Goal: Task Accomplishment & Management: Use online tool/utility

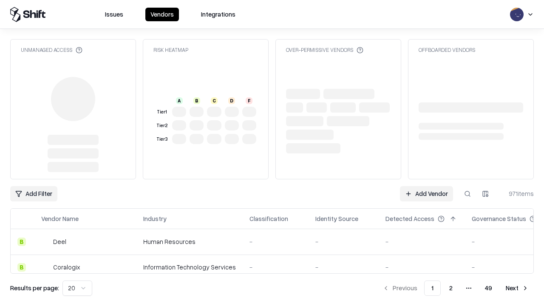
click at [427, 186] on link "Add Vendor" at bounding box center [426, 193] width 53 height 15
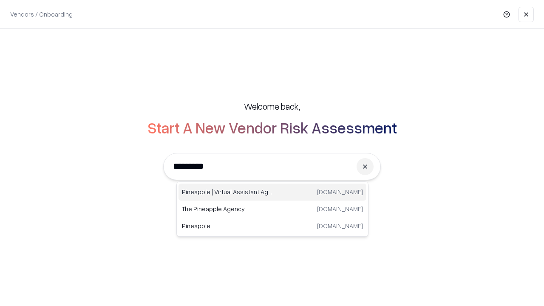
click at [273, 192] on div "Pineapple | Virtual Assistant Agency [DOMAIN_NAME]" at bounding box center [273, 192] width 188 height 17
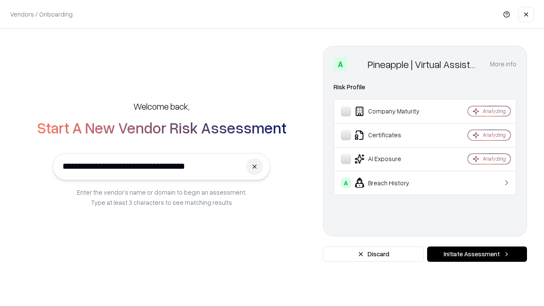
type input "**********"
click at [477, 254] on button "Initiate Assessment" at bounding box center [477, 254] width 100 height 15
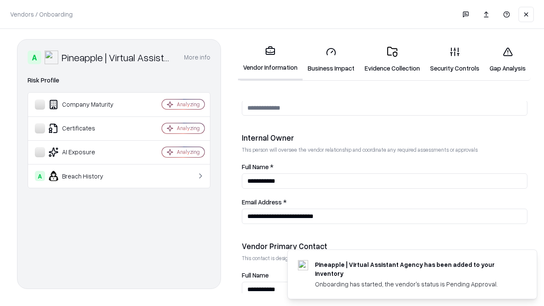
scroll to position [441, 0]
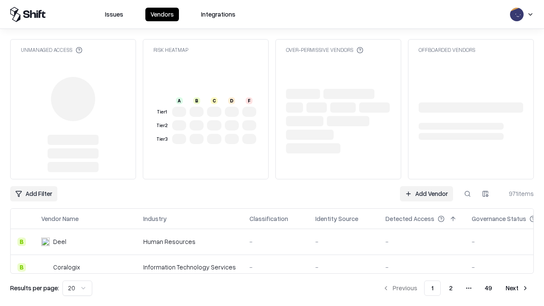
click at [427, 194] on link "Add Vendor" at bounding box center [426, 193] width 53 height 15
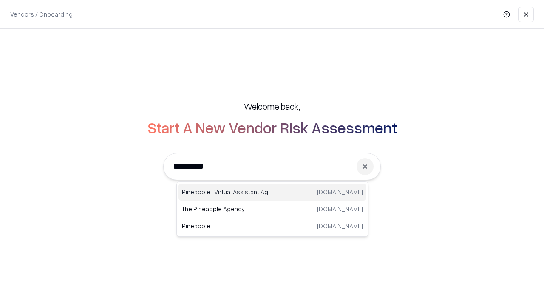
click at [273, 192] on div "Pineapple | Virtual Assistant Agency [DOMAIN_NAME]" at bounding box center [273, 192] width 188 height 17
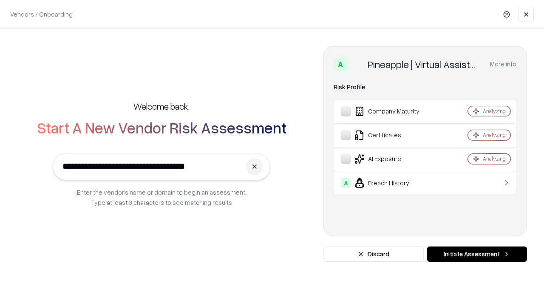
type input "**********"
click at [477, 254] on button "Initiate Assessment" at bounding box center [477, 254] width 100 height 15
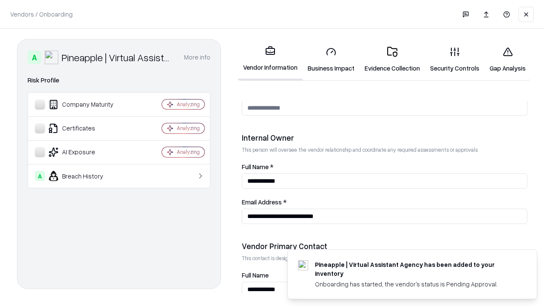
scroll to position [441, 0]
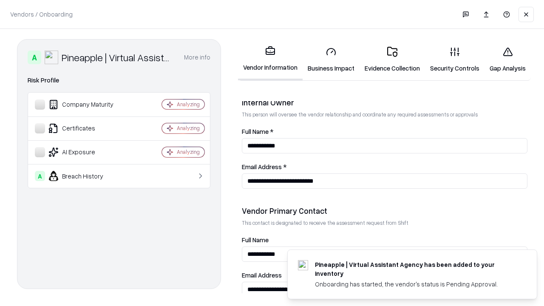
click at [508, 60] on link "Gap Analysis" at bounding box center [508, 60] width 46 height 40
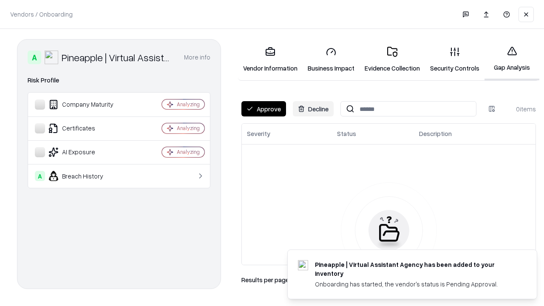
click at [264, 109] on button "Approve" at bounding box center [264, 108] width 45 height 15
